Goal: Find specific page/section

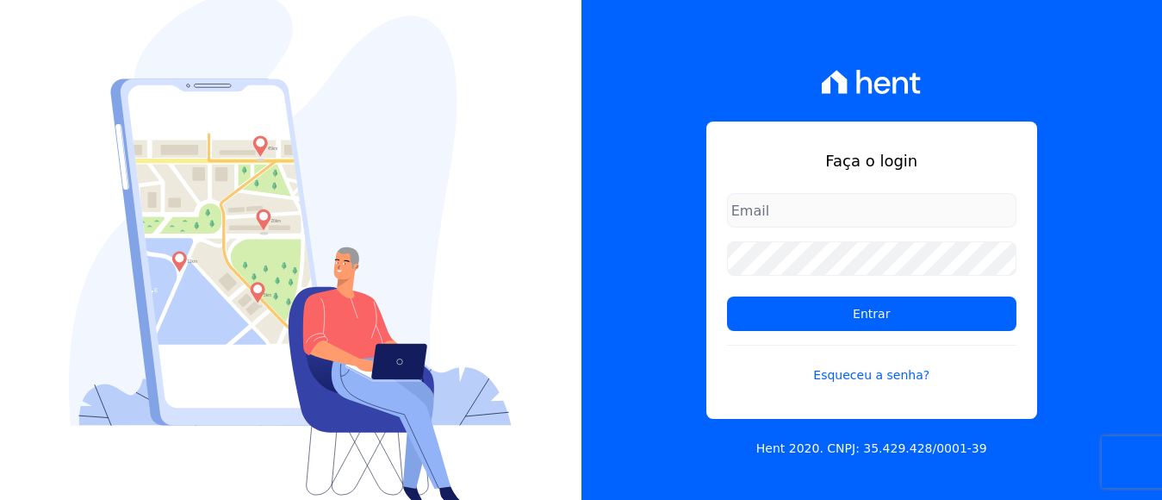
click at [750, 218] on input "email" at bounding box center [871, 210] width 289 height 34
type input "[EMAIL_ADDRESS][DOMAIN_NAME]"
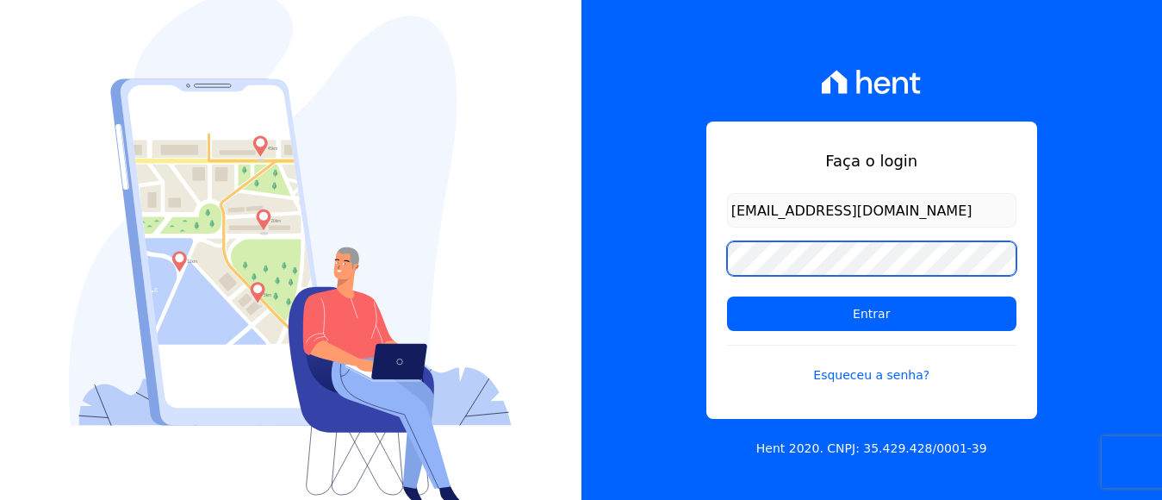
click at [727, 296] on input "Entrar" at bounding box center [871, 313] width 289 height 34
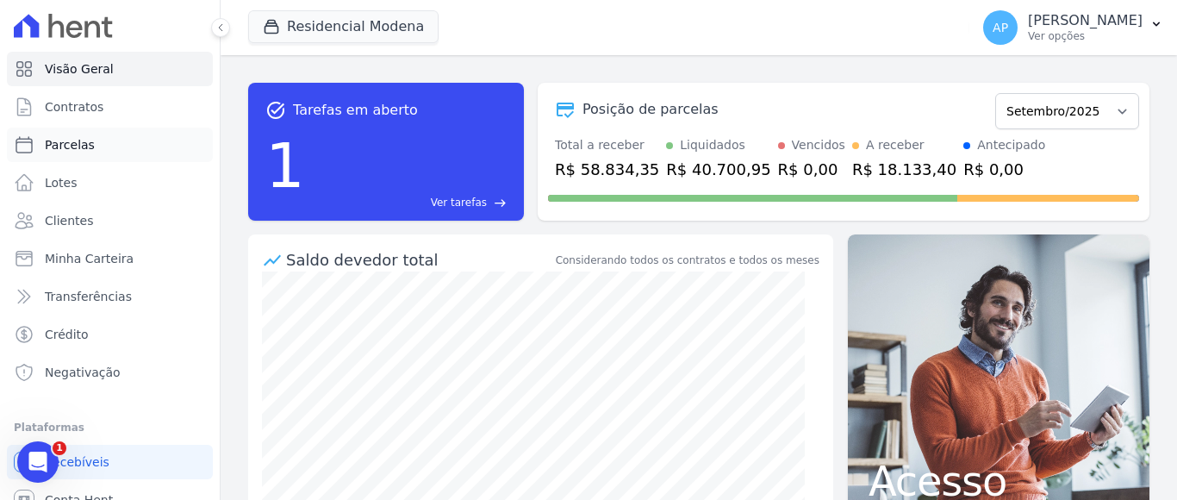
click at [77, 143] on span "Parcelas" at bounding box center [70, 144] width 50 height 17
select select
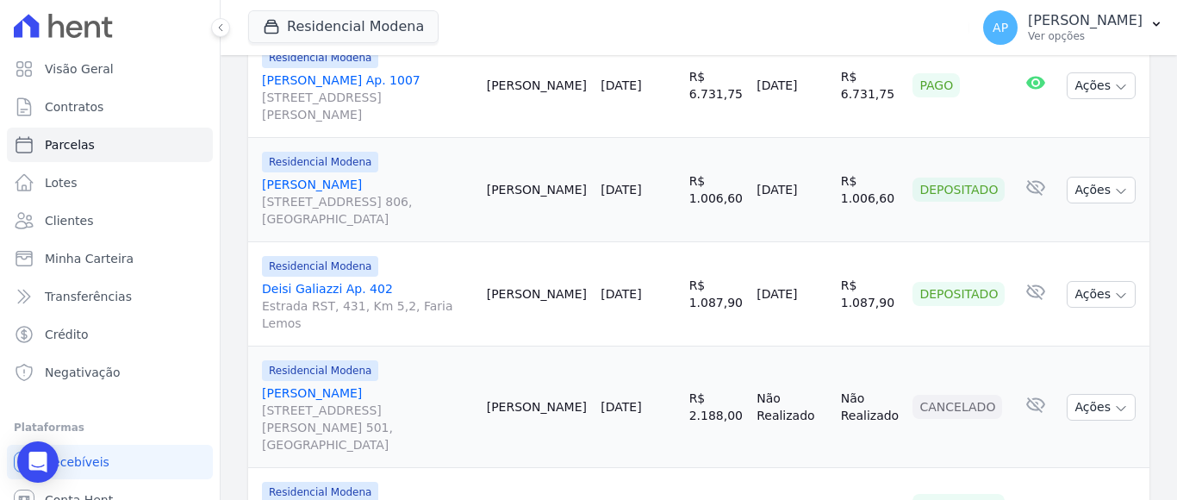
scroll to position [2554, 0]
